Goal: Navigation & Orientation: Find specific page/section

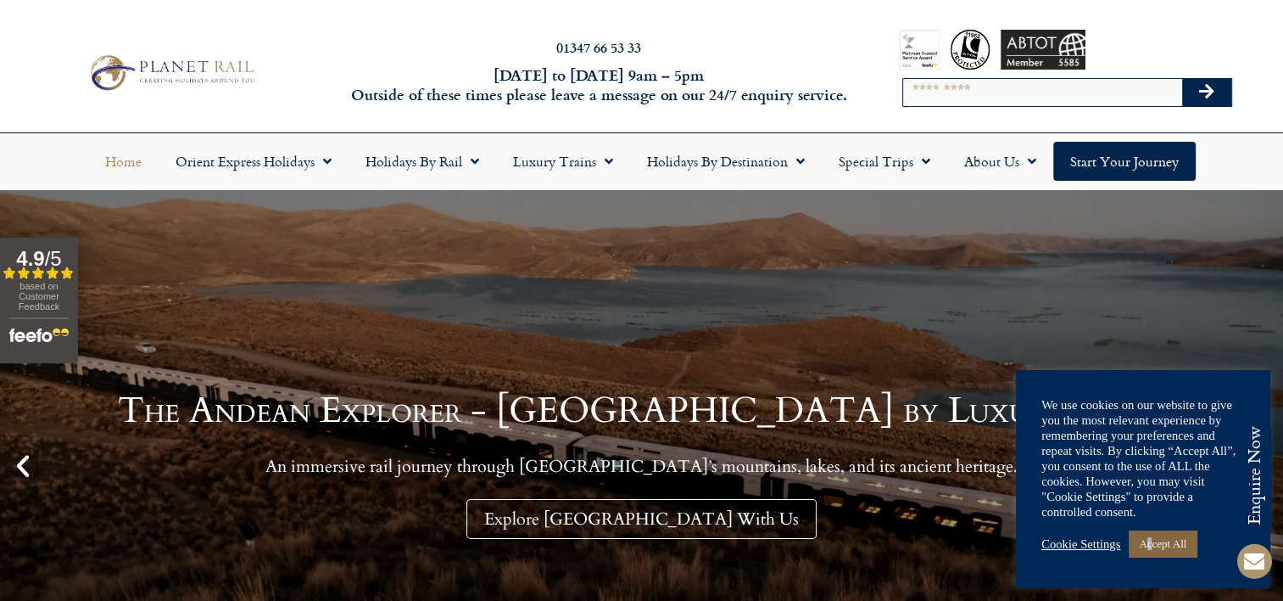
click at [1155, 541] on link "Accept All" at bounding box center [1163, 543] width 68 height 26
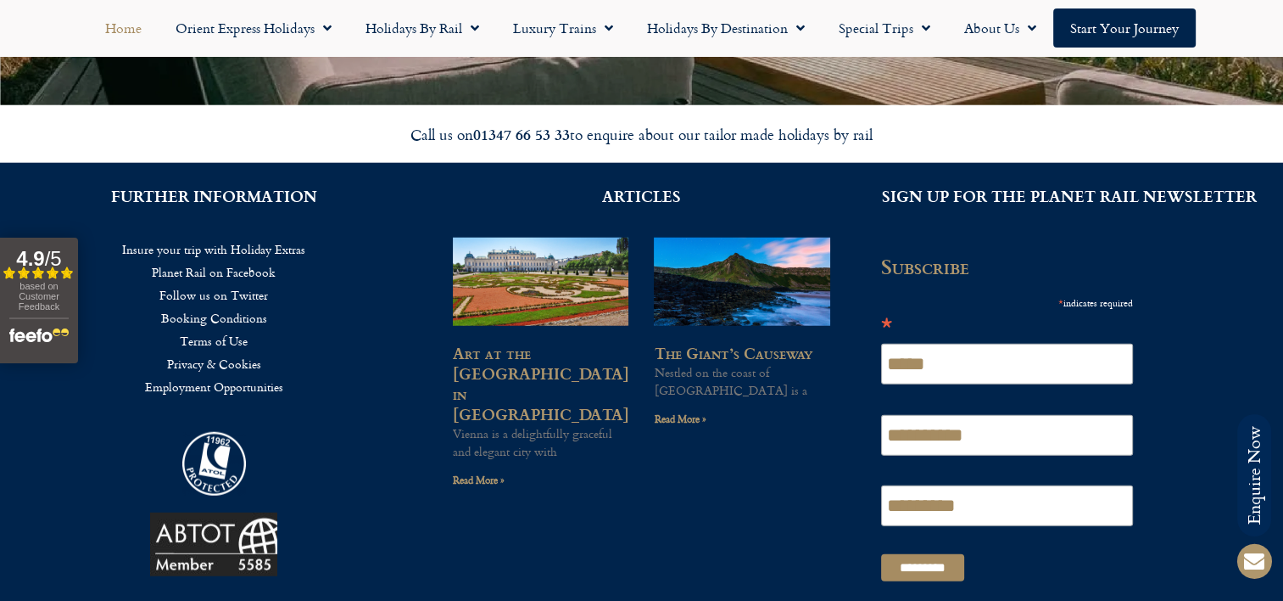
scroll to position [4241, 0]
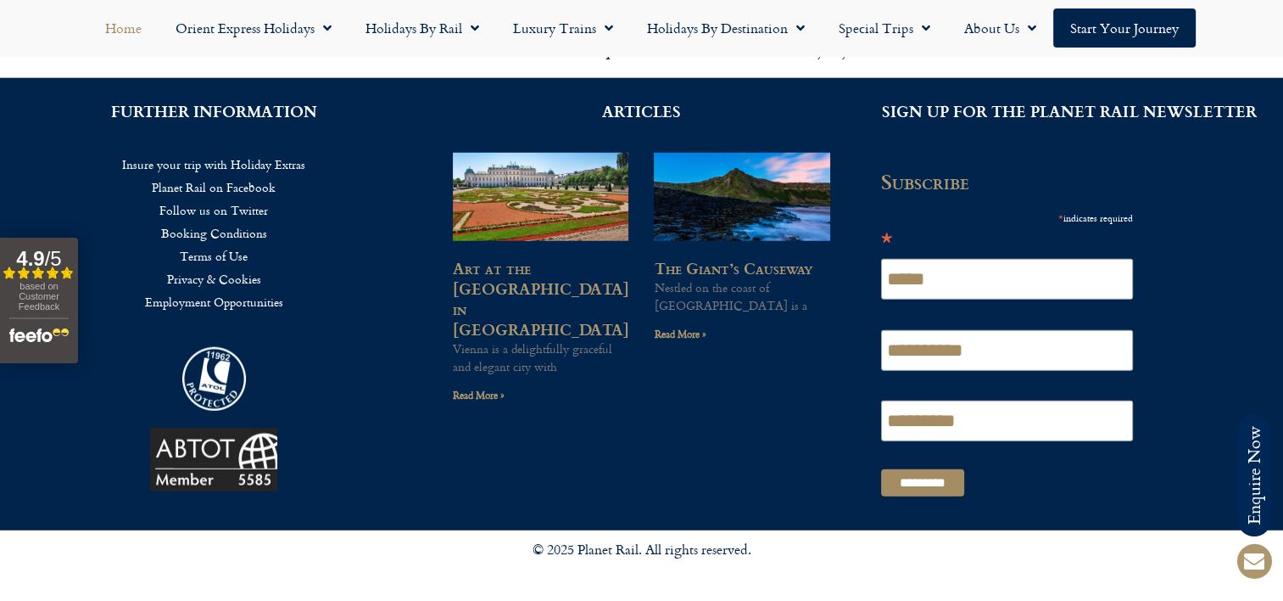
click at [243, 232] on link "Booking Conditions" at bounding box center [213, 232] width 377 height 23
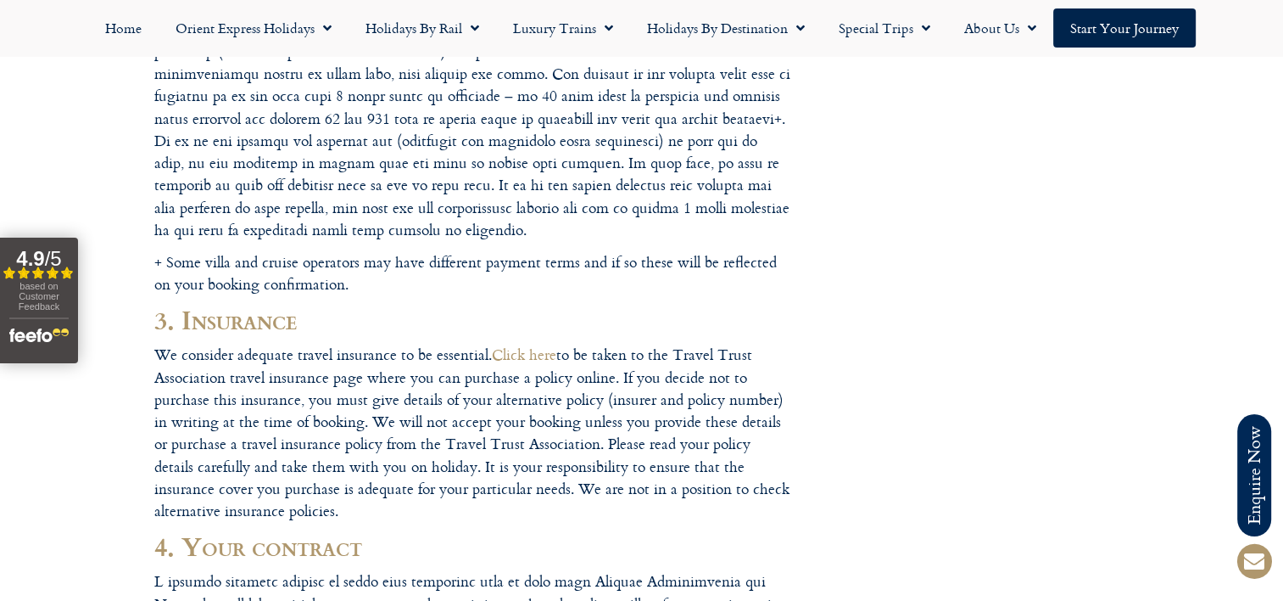
scroll to position [1018, 0]
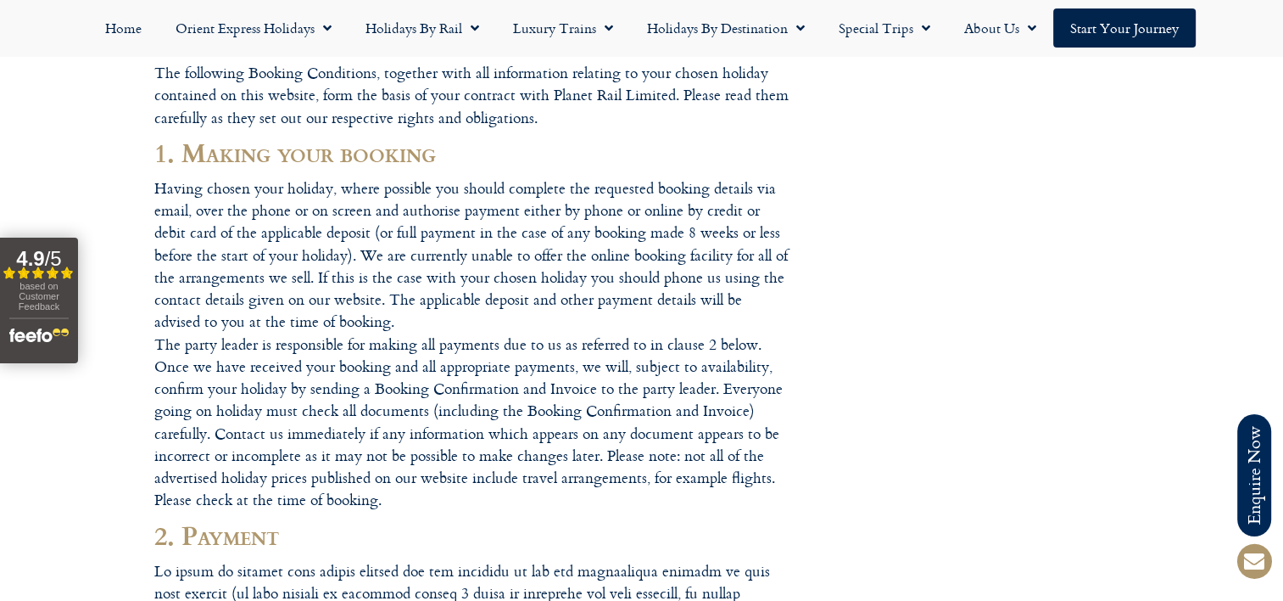
scroll to position [0, 0]
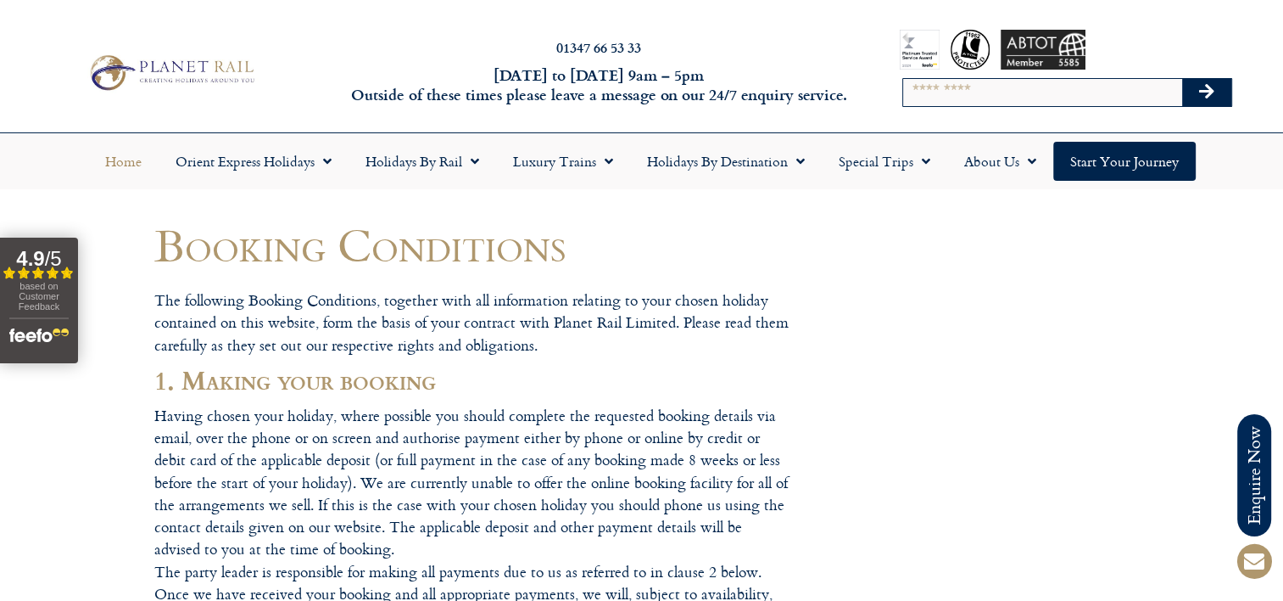
click at [117, 163] on link "Home" at bounding box center [123, 161] width 70 height 39
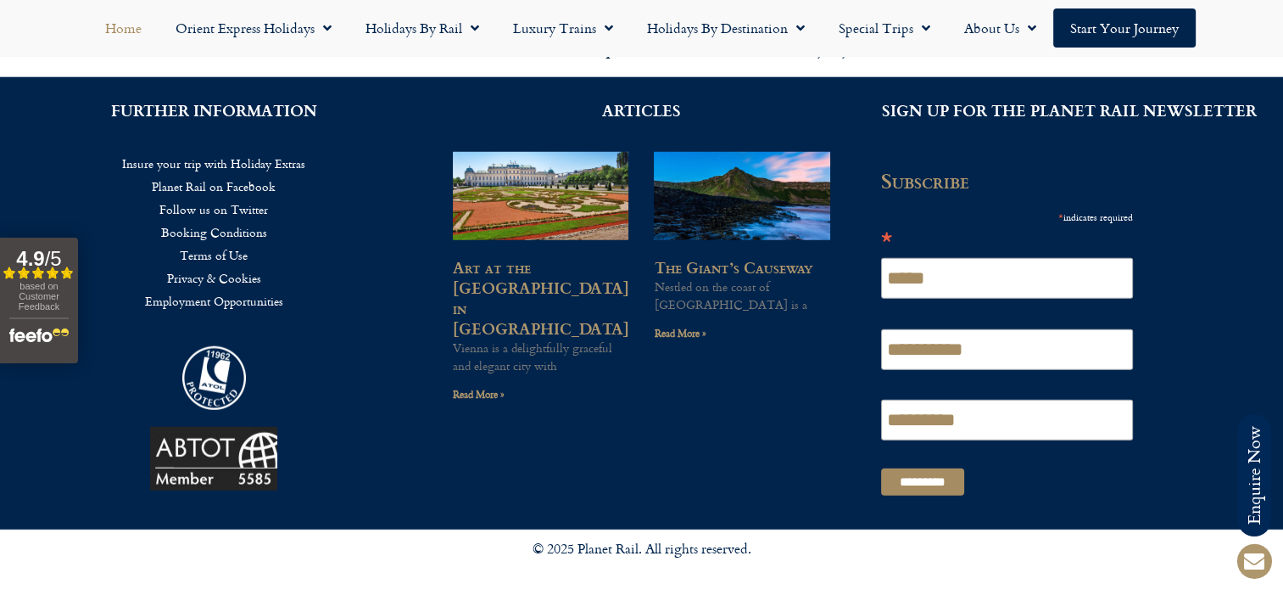
scroll to position [4241, 0]
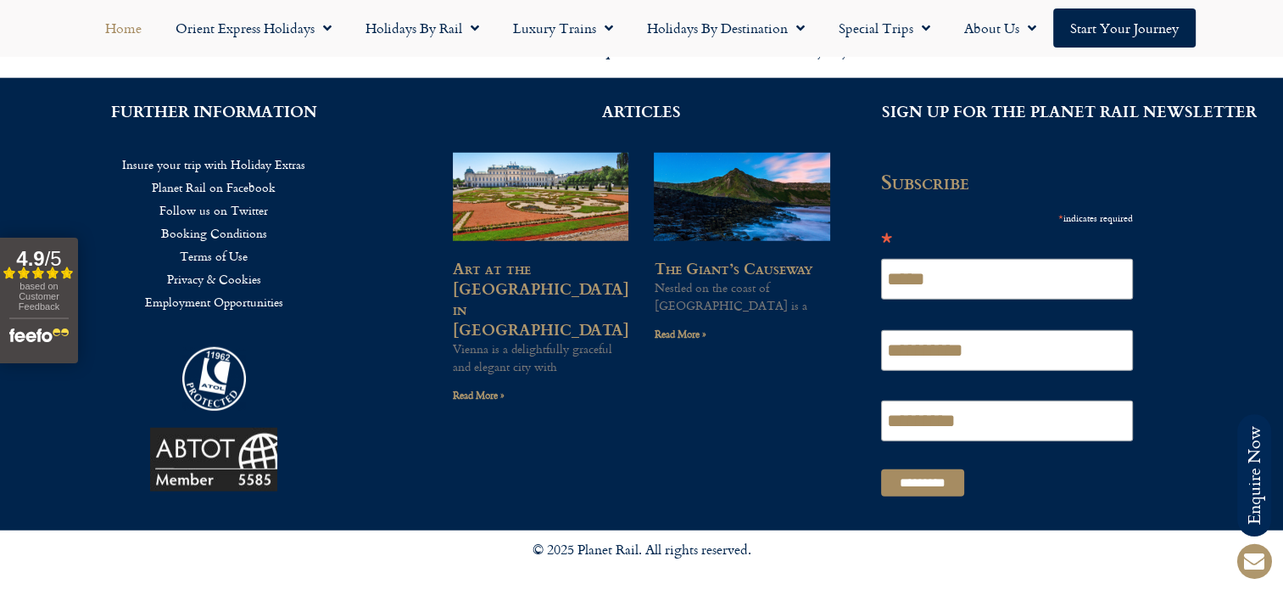
click at [210, 163] on link "Insure your trip with Holiday Extras" at bounding box center [213, 164] width 377 height 23
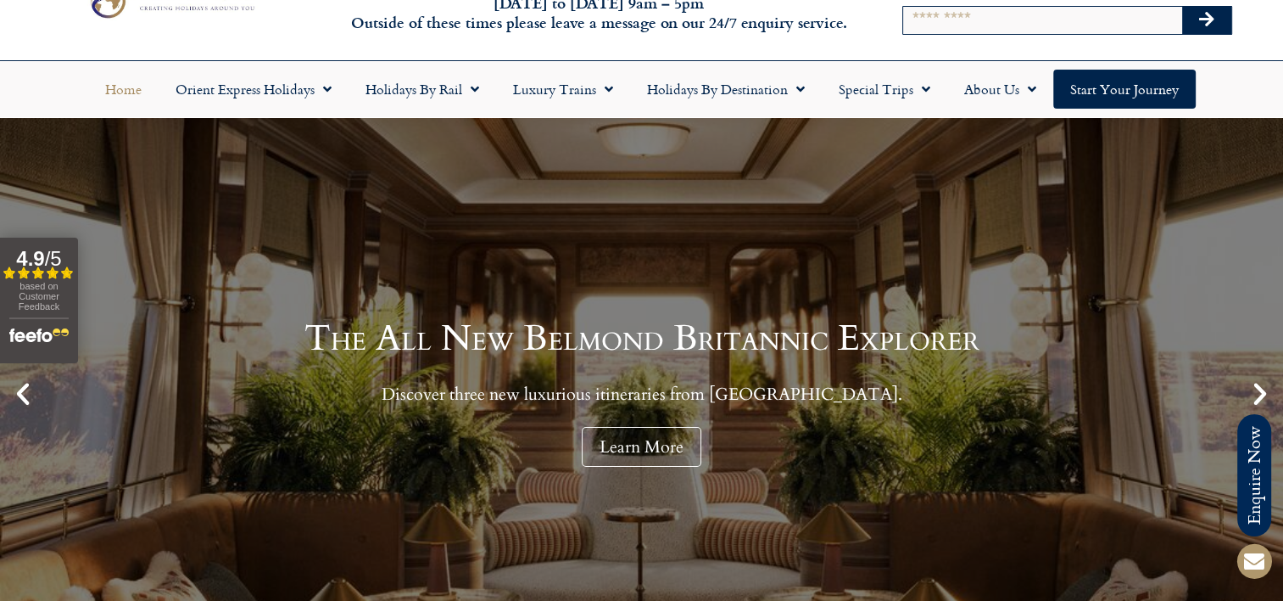
scroll to position [0, 0]
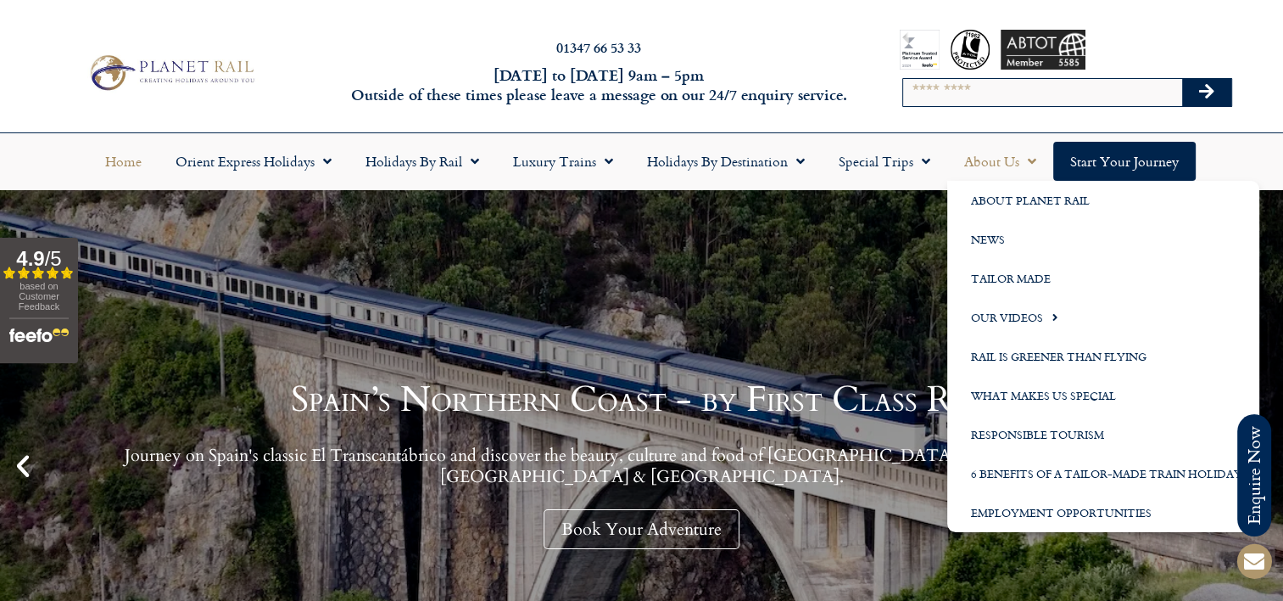
click at [1035, 159] on link "About Us" at bounding box center [1001, 161] width 106 height 39
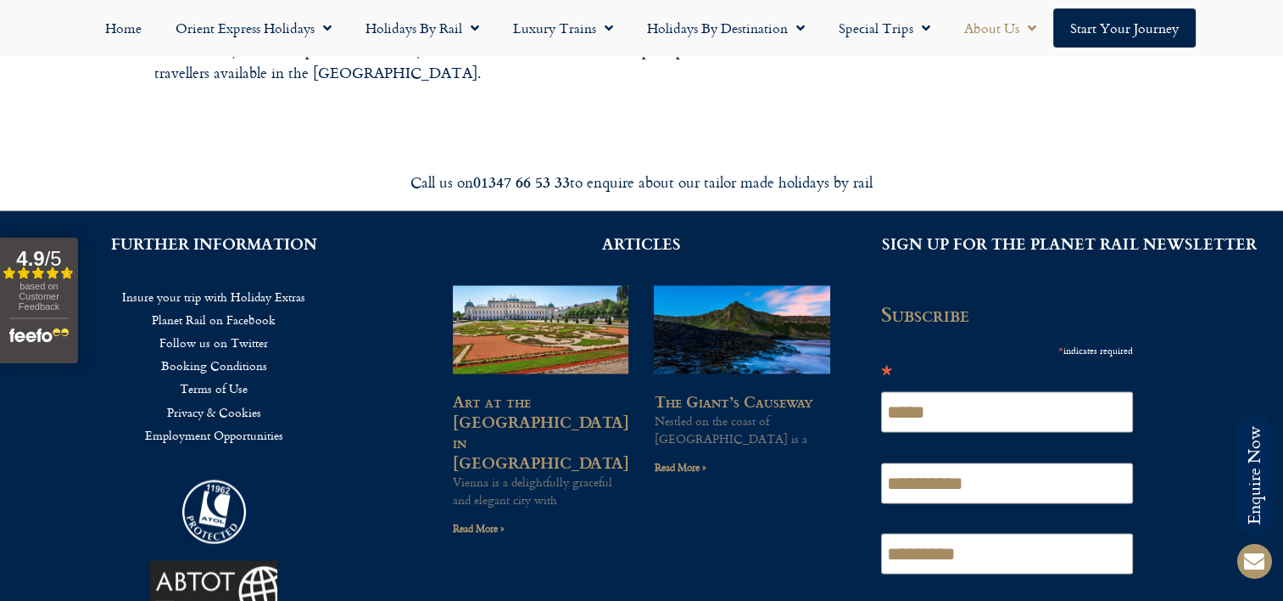
scroll to position [2854, 0]
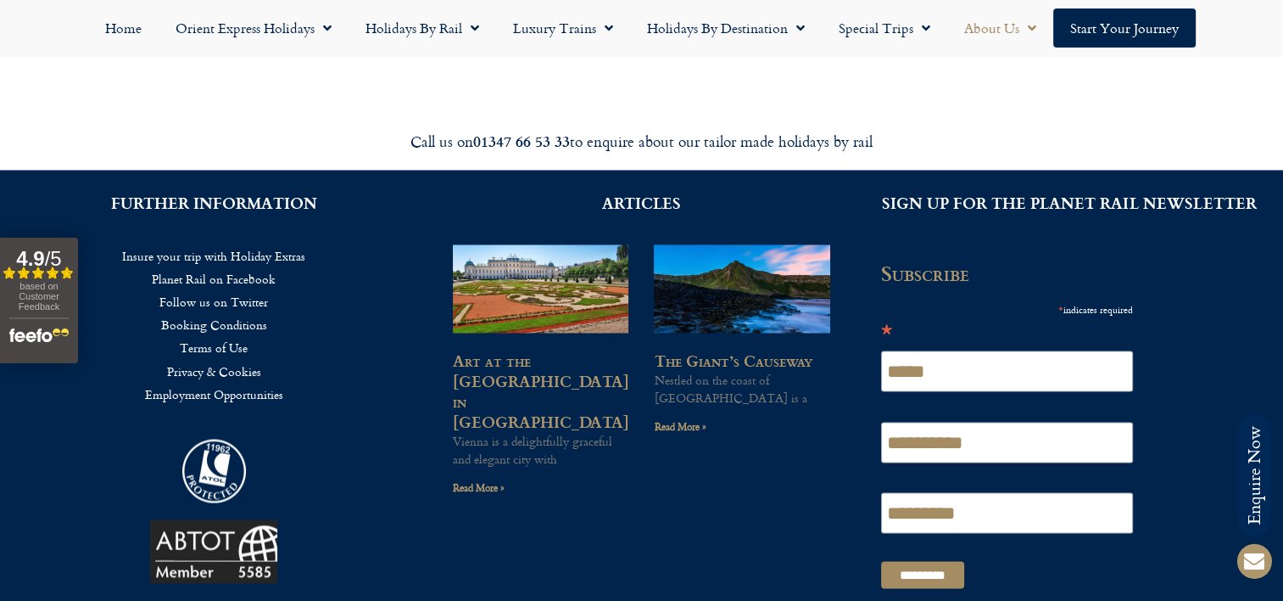
click at [189, 267] on link "Planet Rail on Facebook" at bounding box center [213, 278] width 377 height 23
